Goal: Transaction & Acquisition: Purchase product/service

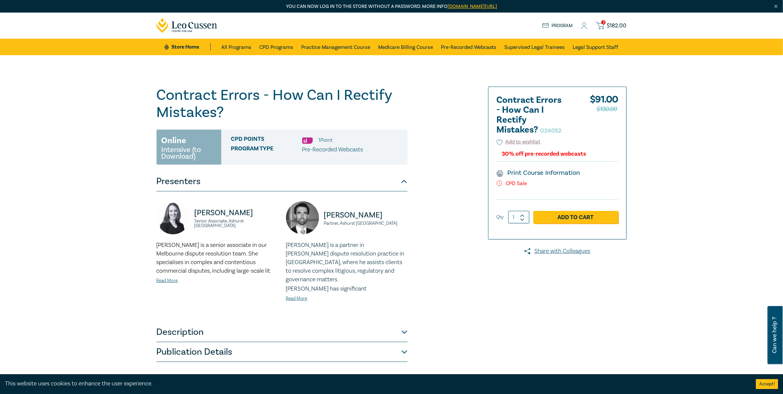
click at [621, 25] on span "$ 182.00" at bounding box center [617, 25] width 20 height 7
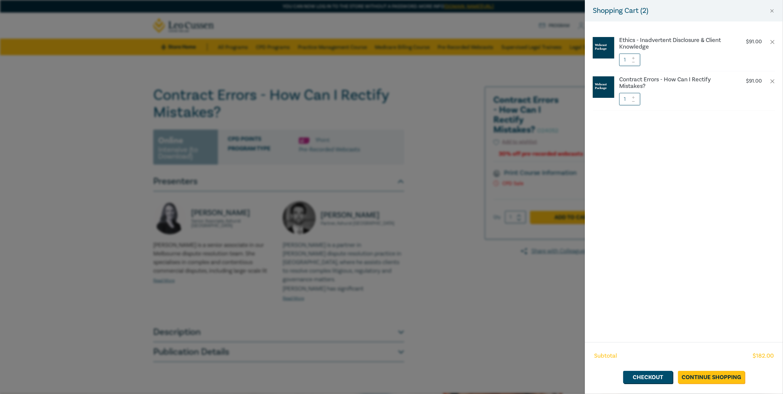
click at [621, 24] on div "Ethics - Inadvertent Disclosure & Client Knowledge $ 91.00 1 Contract Errors - …" at bounding box center [684, 181] width 198 height 321
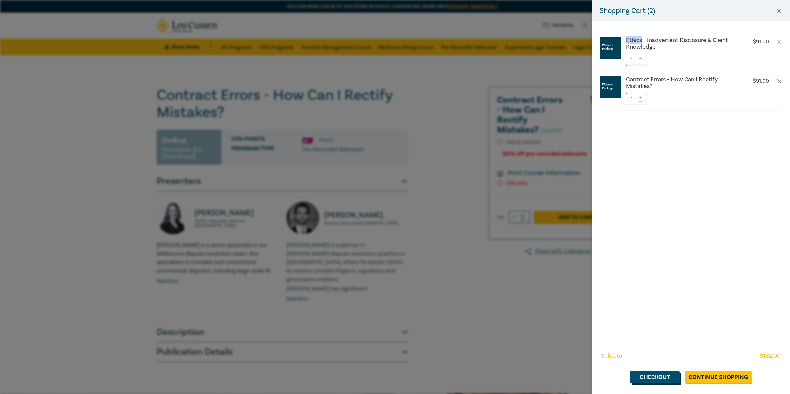
click at [653, 376] on link "Checkout" at bounding box center [655, 377] width 50 height 13
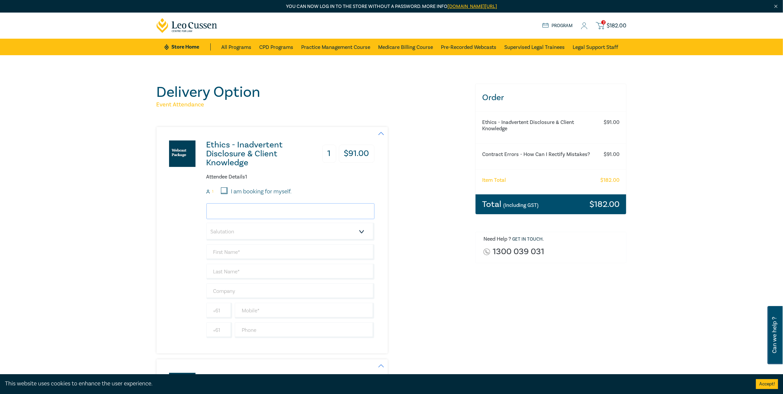
click at [284, 214] on input "email" at bounding box center [291, 211] width 168 height 16
type input "prima@johncurtain.com.au"
type input "Prima"
type input "Cruz-Adolfo"
type input "[PERSON_NAME] & Associates Pty Ltd"
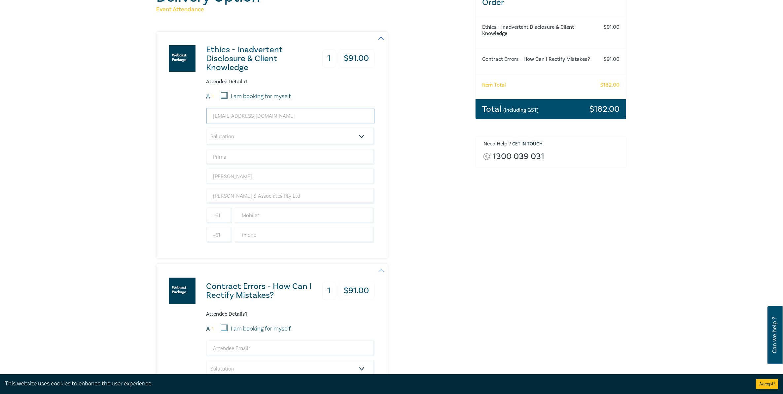
scroll to position [124, 0]
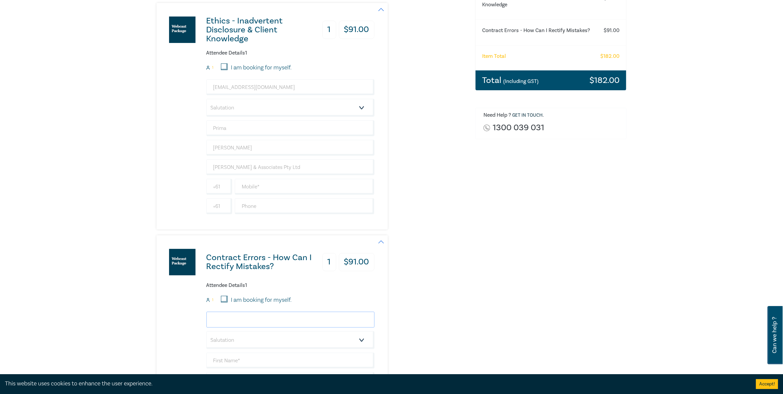
click at [273, 324] on input "email" at bounding box center [291, 320] width 168 height 16
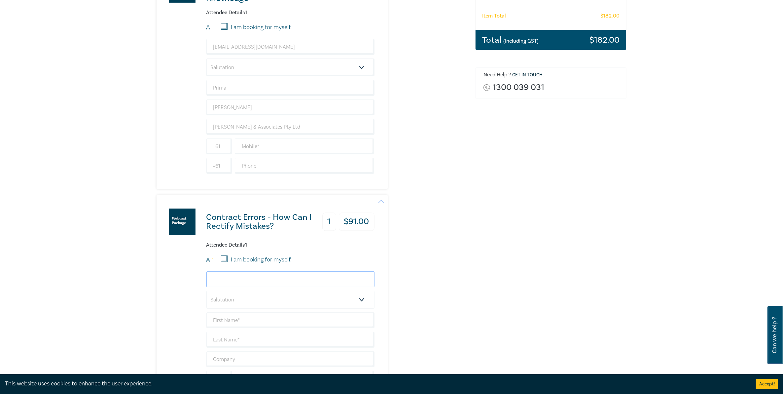
scroll to position [165, 0]
click at [237, 281] on input "email" at bounding box center [291, 278] width 168 height 16
type input "prima@johncurtain.com.au"
type input "Prima"
type input "Cruz-Adolfo"
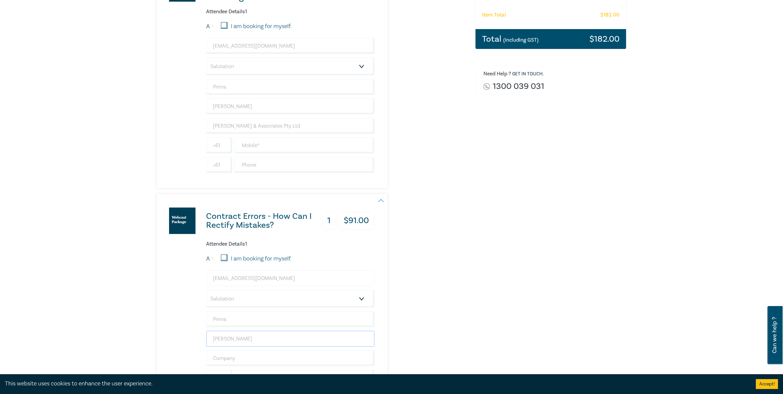
type input "[PERSON_NAME] & Associates Pty Ltd"
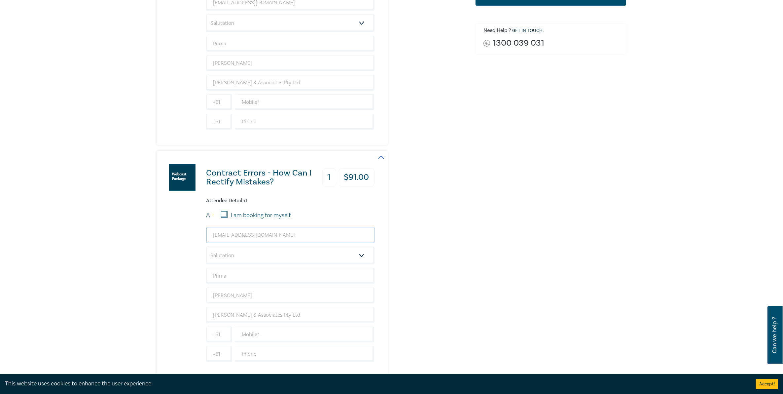
scroll to position [207, 0]
click at [280, 105] on input "text" at bounding box center [305, 104] width 140 height 16
type input "+61450781080"
click at [263, 341] on input "text" at bounding box center [305, 336] width 140 height 16
type input "+61450781080"
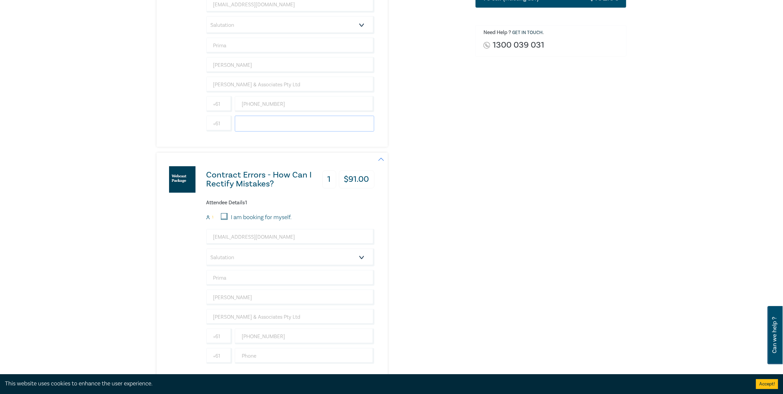
click at [254, 126] on input "text" at bounding box center [305, 124] width 140 height 16
type input "96147722"
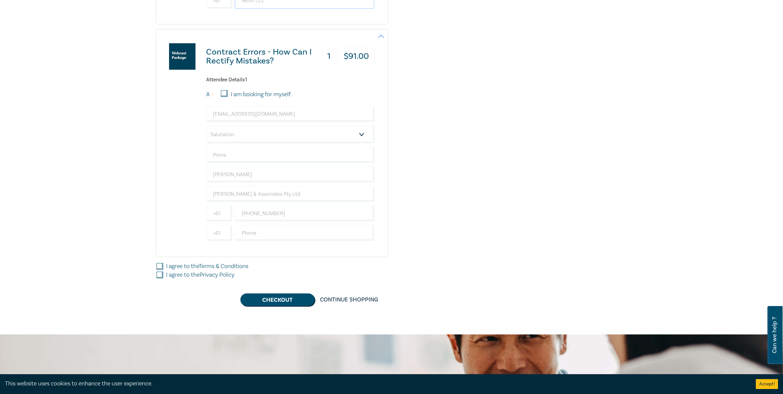
scroll to position [330, 0]
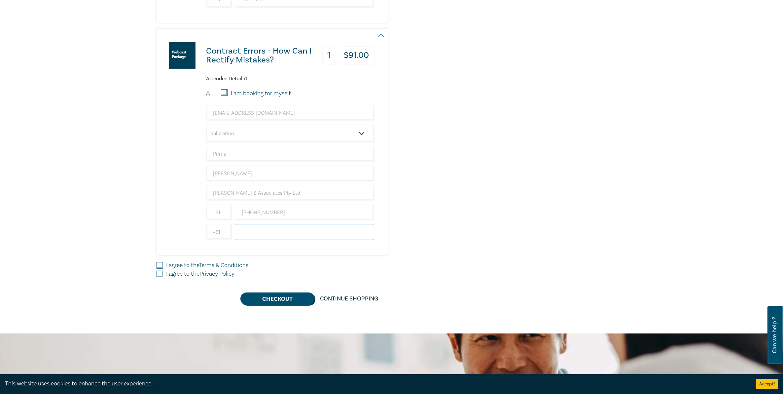
click at [265, 233] on input "text" at bounding box center [305, 232] width 140 height 16
type input "96147722"
click at [159, 269] on input "I agree to the Terms & Conditions" at bounding box center [160, 265] width 7 height 7
checkbox input "true"
click at [159, 276] on input "I agree to the Privacy Policy" at bounding box center [160, 274] width 7 height 7
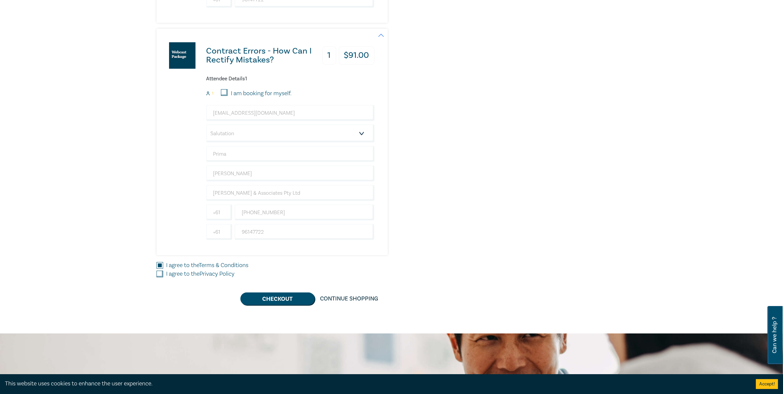
checkbox input "true"
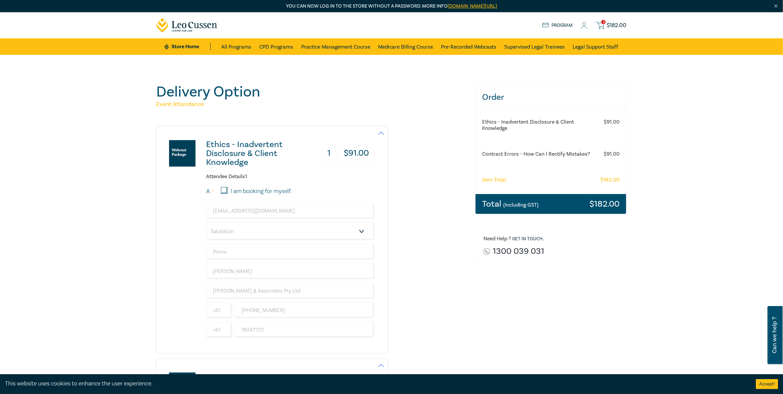
scroll to position [0, 0]
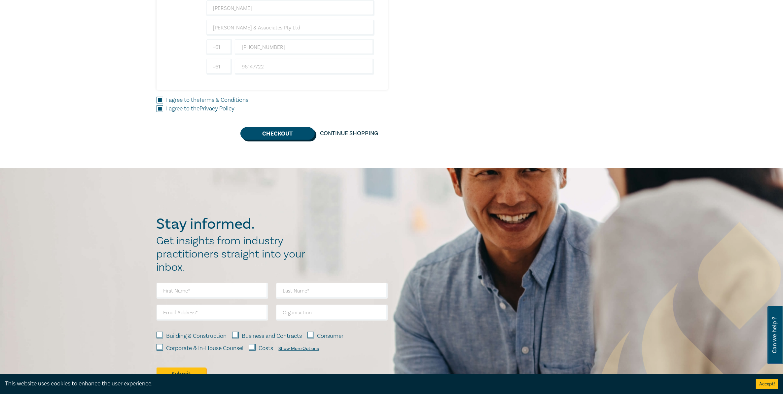
click at [282, 132] on button "Checkout" at bounding box center [278, 133] width 74 height 13
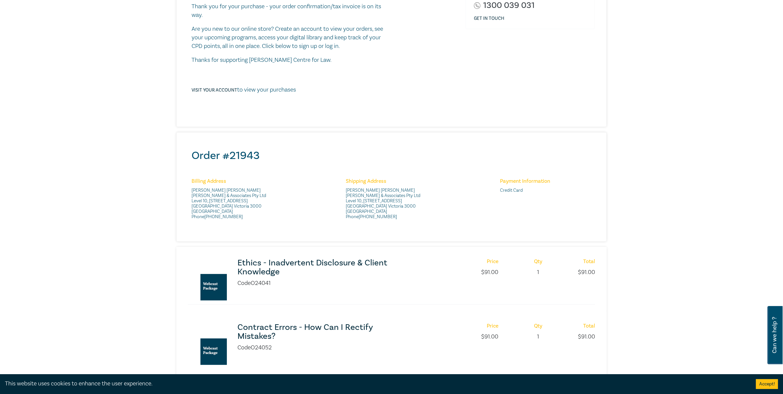
scroll to position [124, 0]
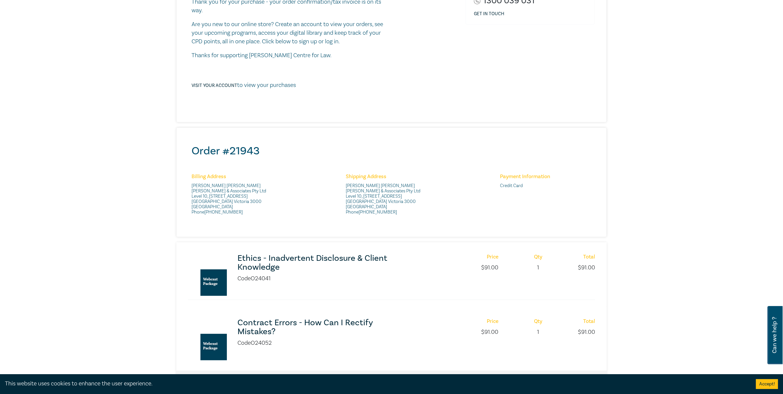
click at [124, 187] on div "Thank you for your order Thank you for your purchase - your order confirmation/…" at bounding box center [391, 203] width 783 height 544
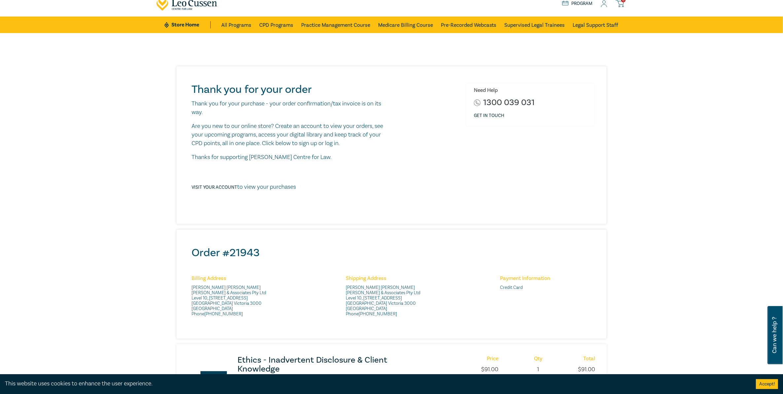
scroll to position [0, 0]
